Goal: Browse casually

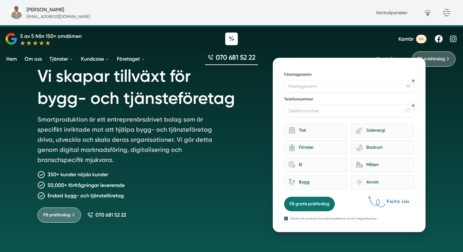
scroll to position [38, 0]
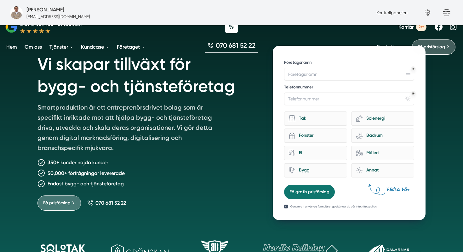
click at [88, 71] on h1 "Vi skapar tillväxt för bygg- och tjänsteföretag" at bounding box center [148, 74] width 220 height 56
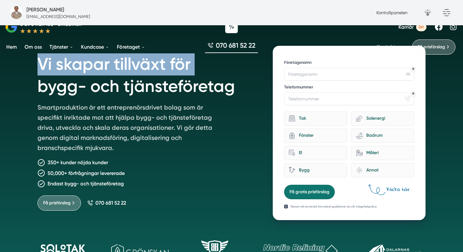
click at [88, 71] on h1 "Vi skapar tillväxt för bygg- och tjänsteföretag" at bounding box center [148, 74] width 220 height 56
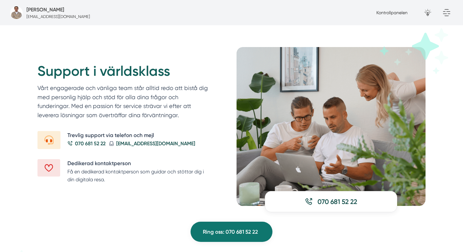
scroll to position [762, 0]
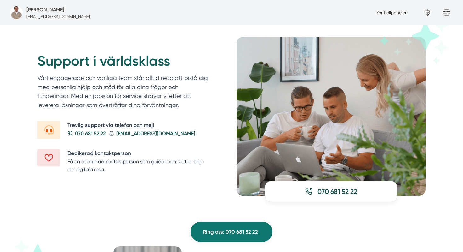
click at [292, 124] on img at bounding box center [331, 116] width 189 height 159
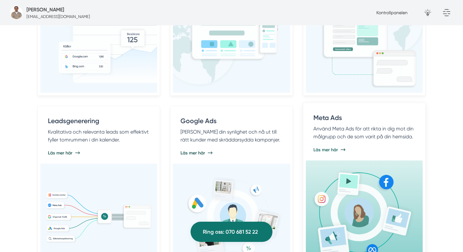
scroll to position [481, 0]
